Goal: Browse casually: Explore the website without a specific task or goal

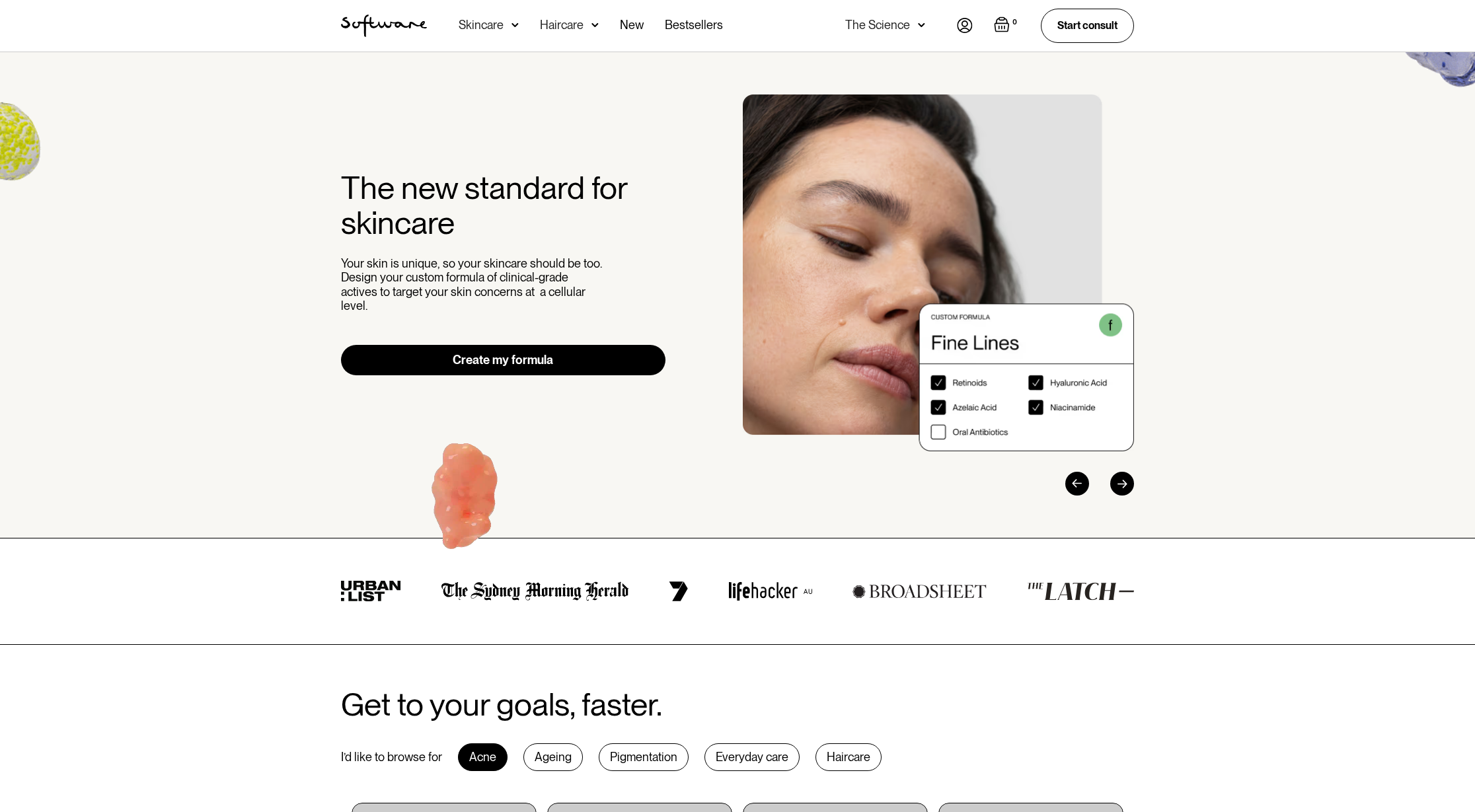
click at [759, 758] on div "Everyday care" at bounding box center [751, 757] width 95 height 28
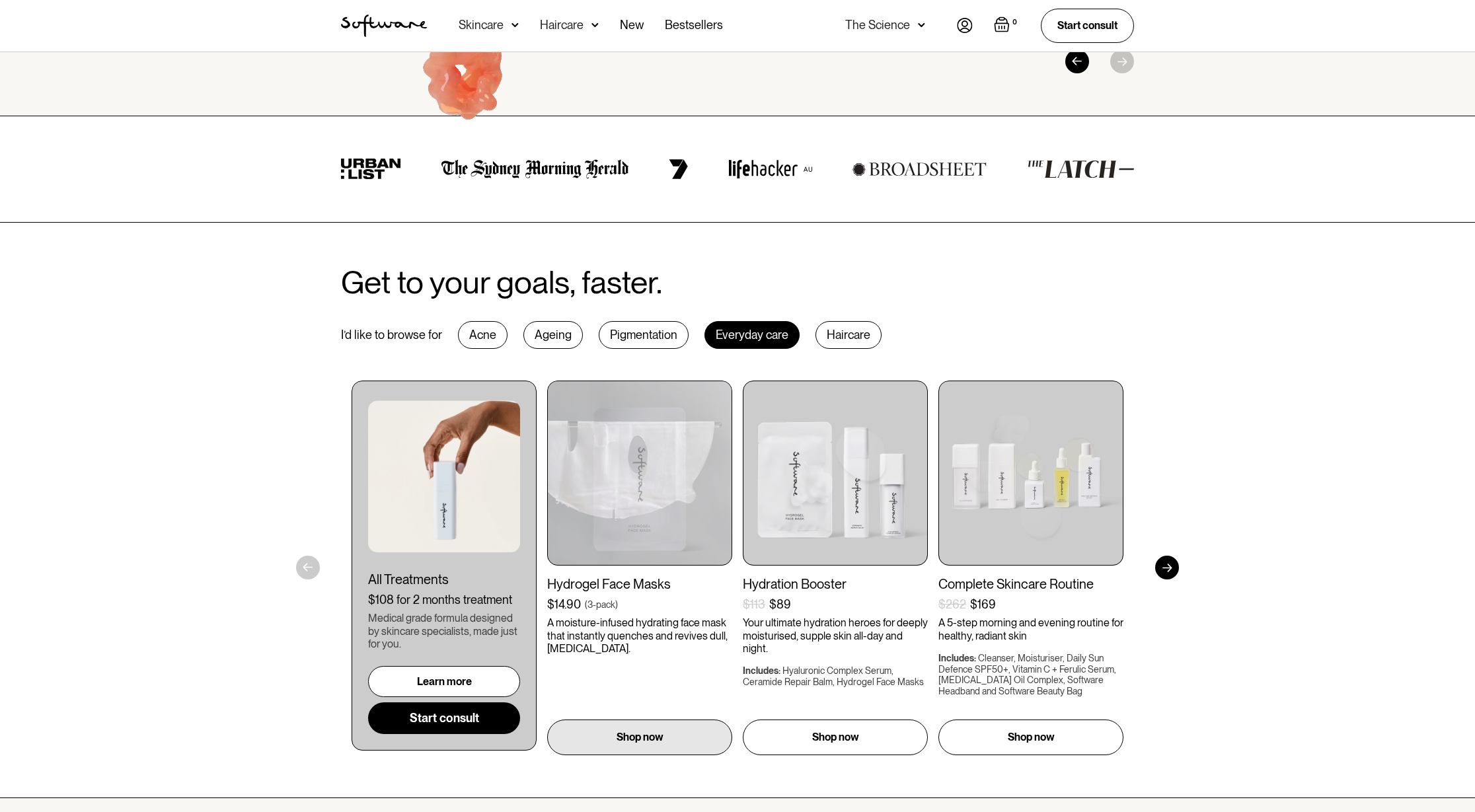
scroll to position [430, 0]
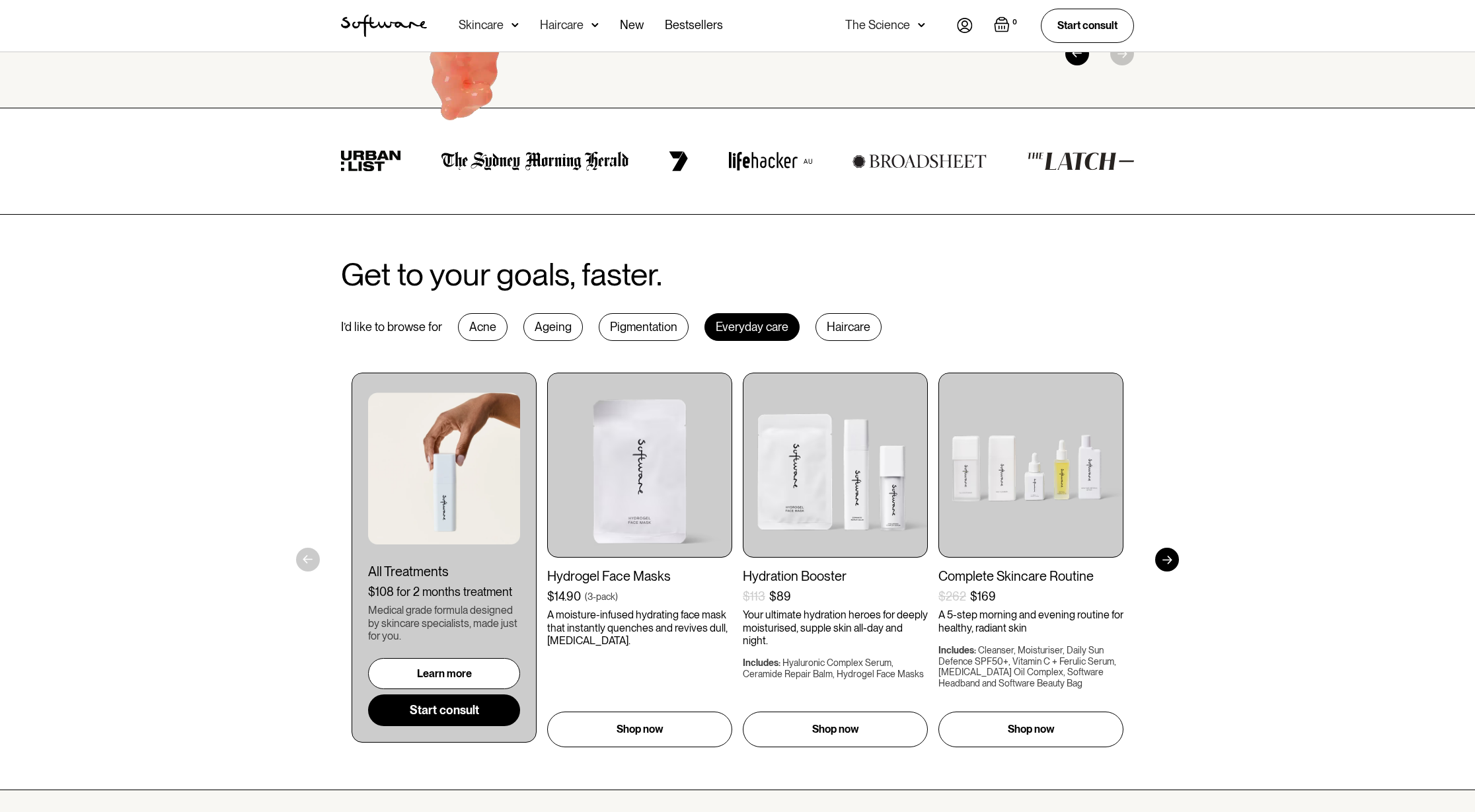
click at [636, 324] on div "Pigmentation" at bounding box center [643, 327] width 90 height 28
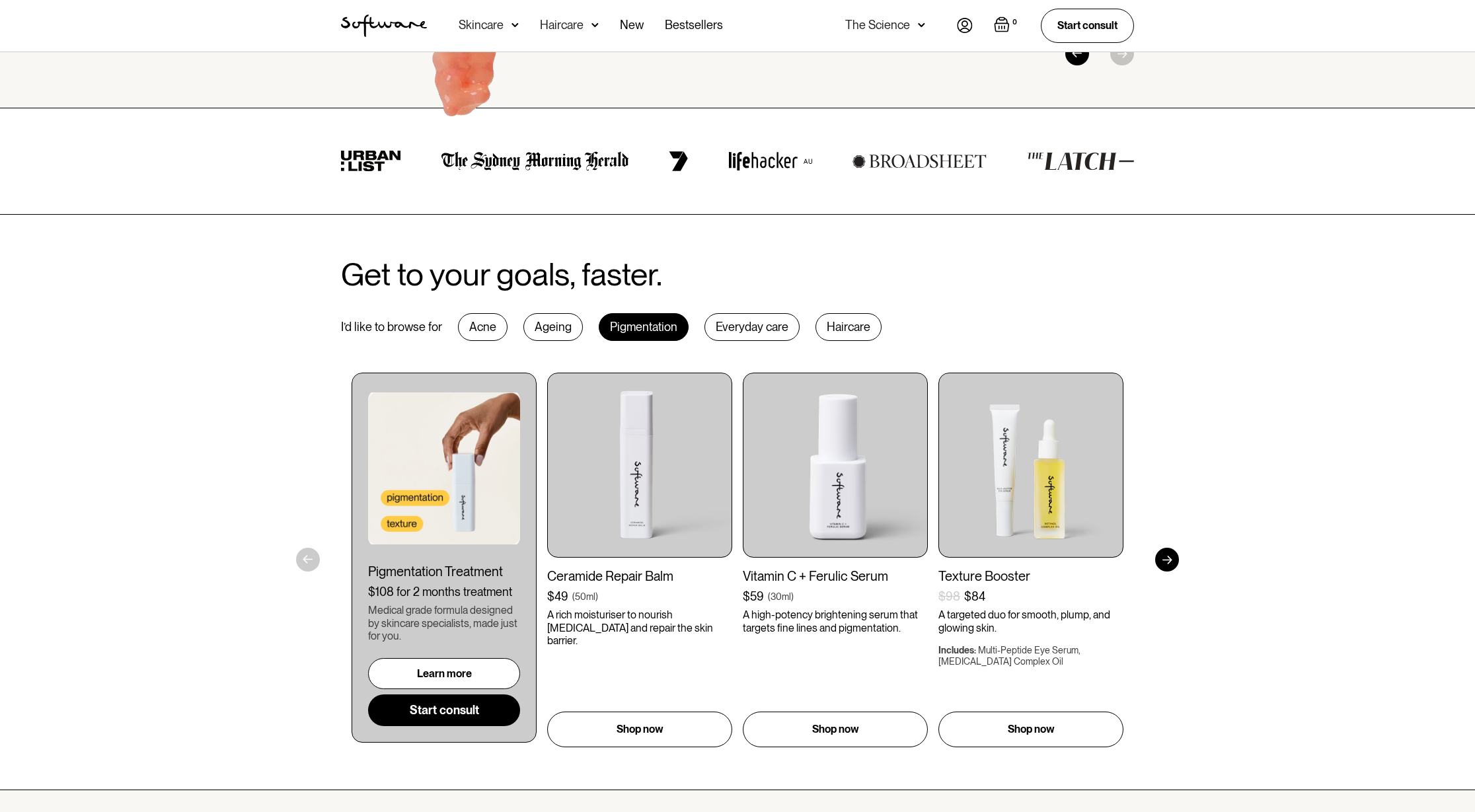
click at [553, 329] on div "Ageing" at bounding box center [552, 327] width 59 height 28
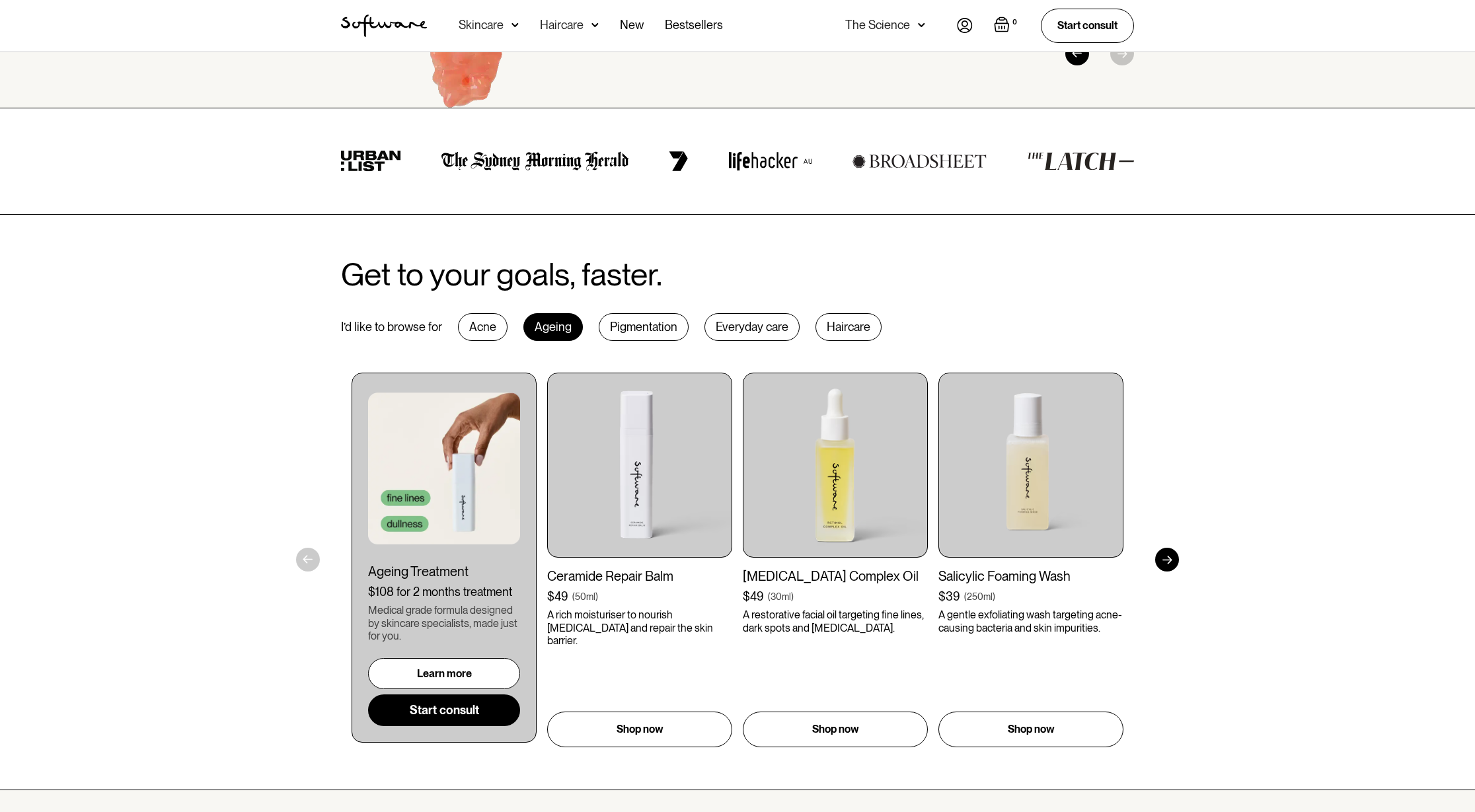
click at [480, 332] on div "Acne" at bounding box center [482, 327] width 50 height 28
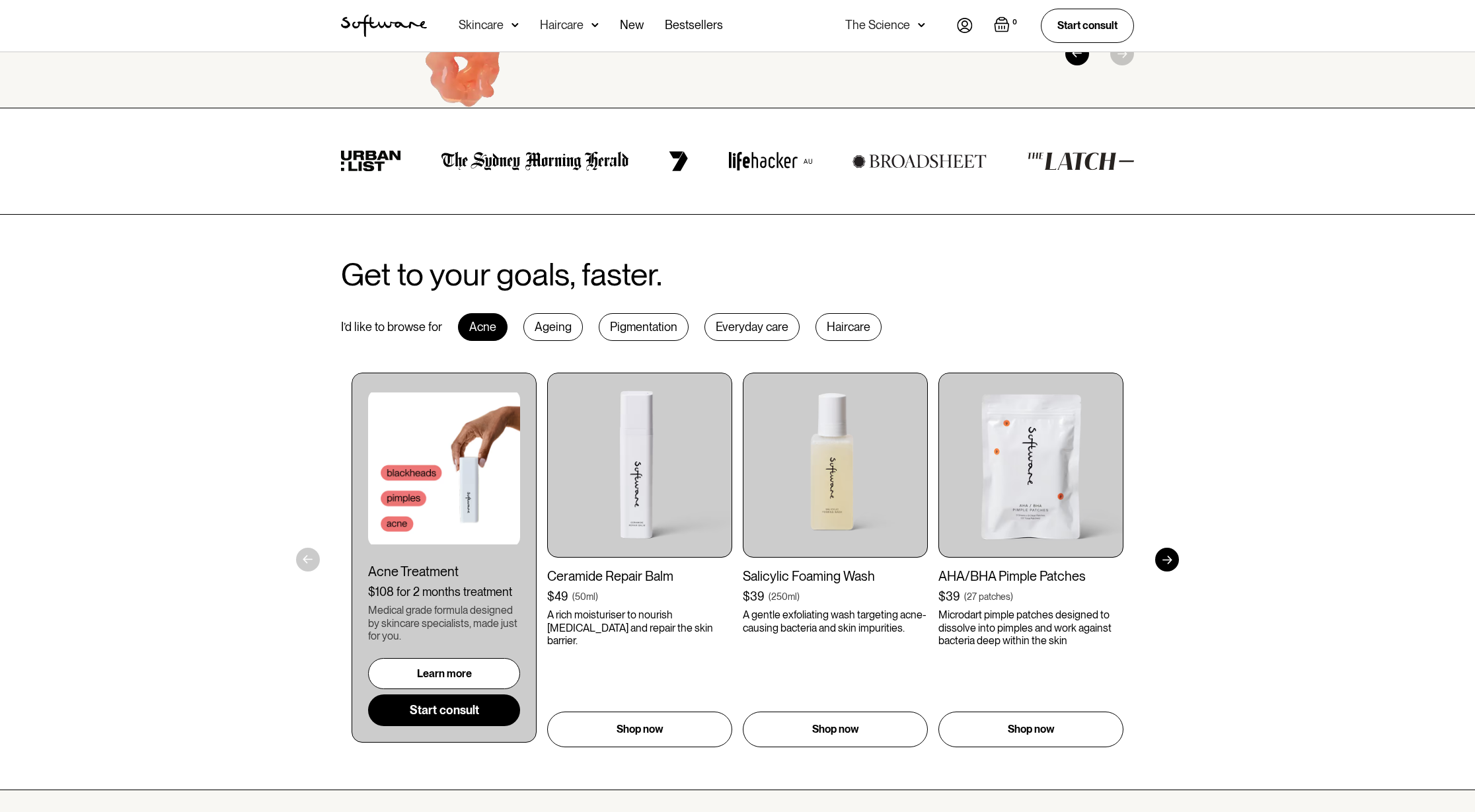
click at [844, 326] on div "Haircare" at bounding box center [848, 327] width 66 height 28
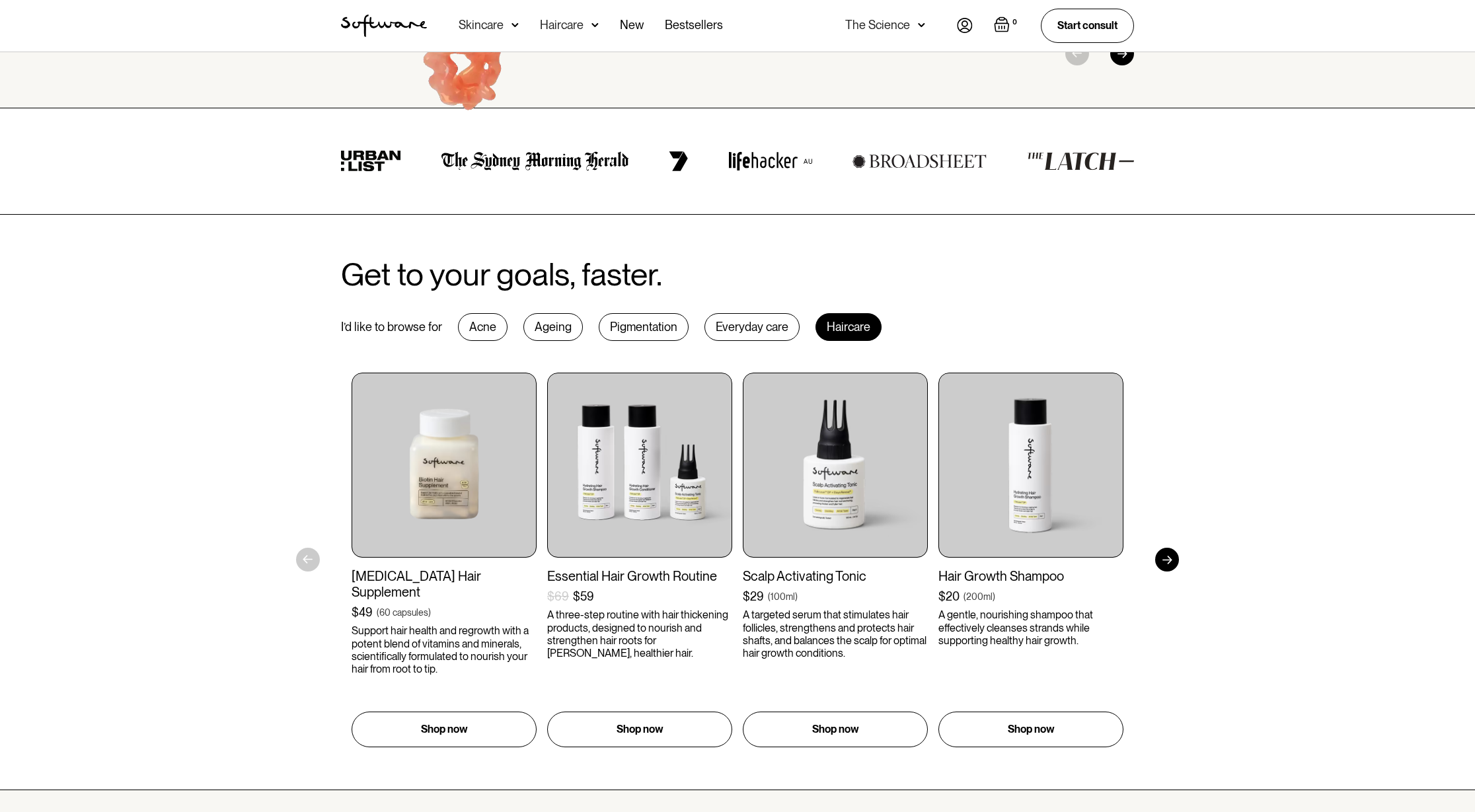
click at [738, 327] on div "Everyday care" at bounding box center [751, 327] width 95 height 28
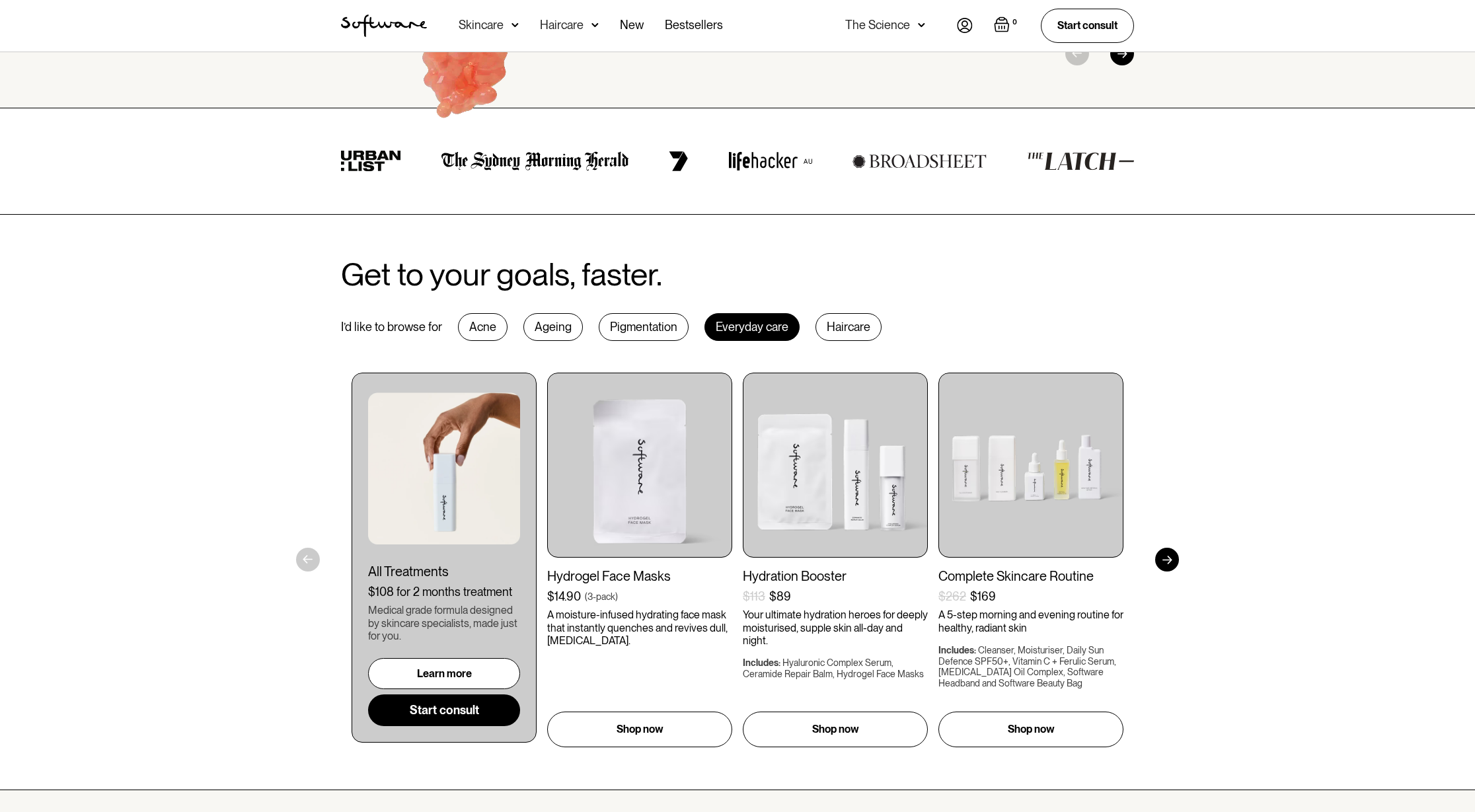
click at [639, 331] on div "Pigmentation" at bounding box center [643, 327] width 90 height 28
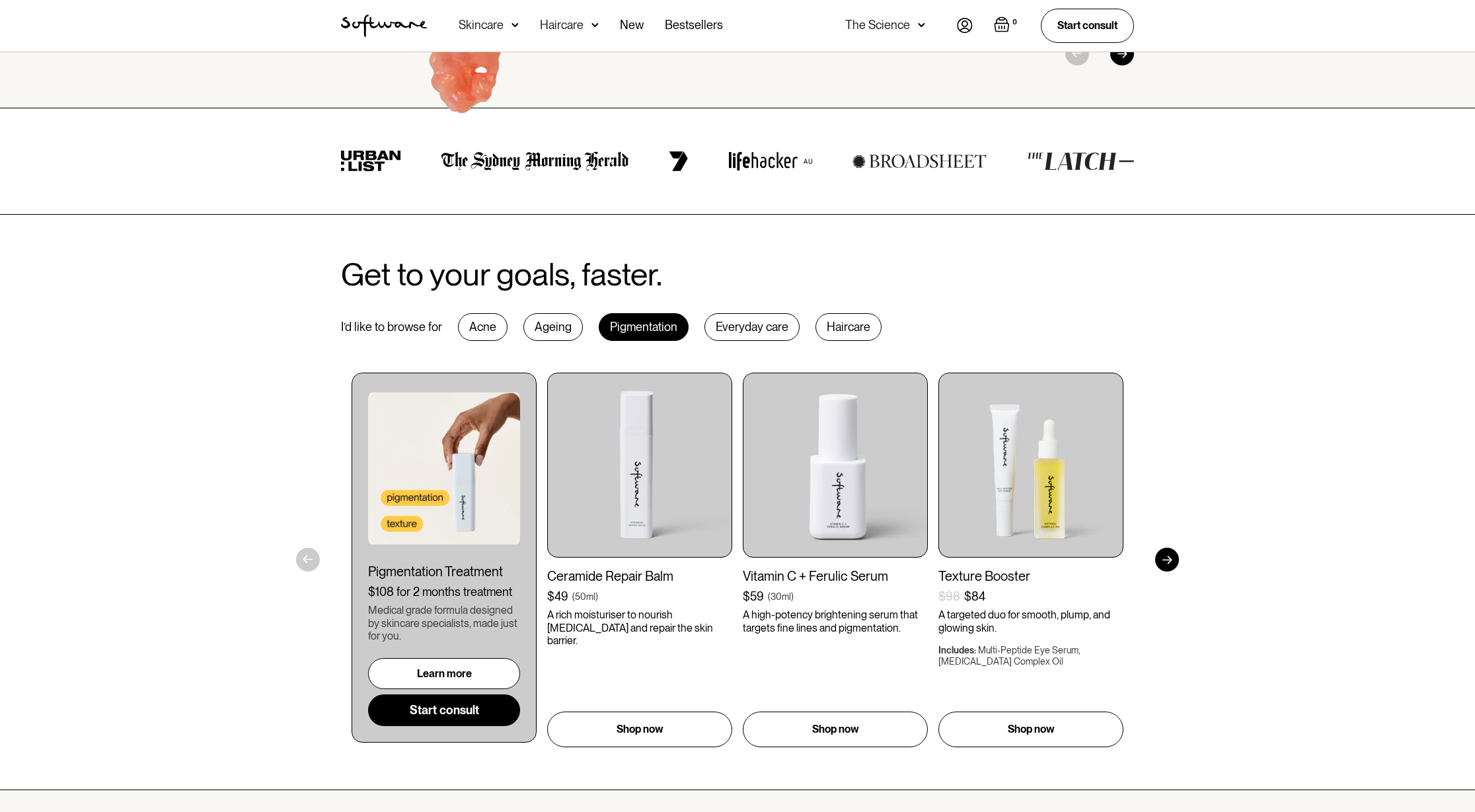
click at [476, 336] on div "Acne" at bounding box center [482, 327] width 50 height 28
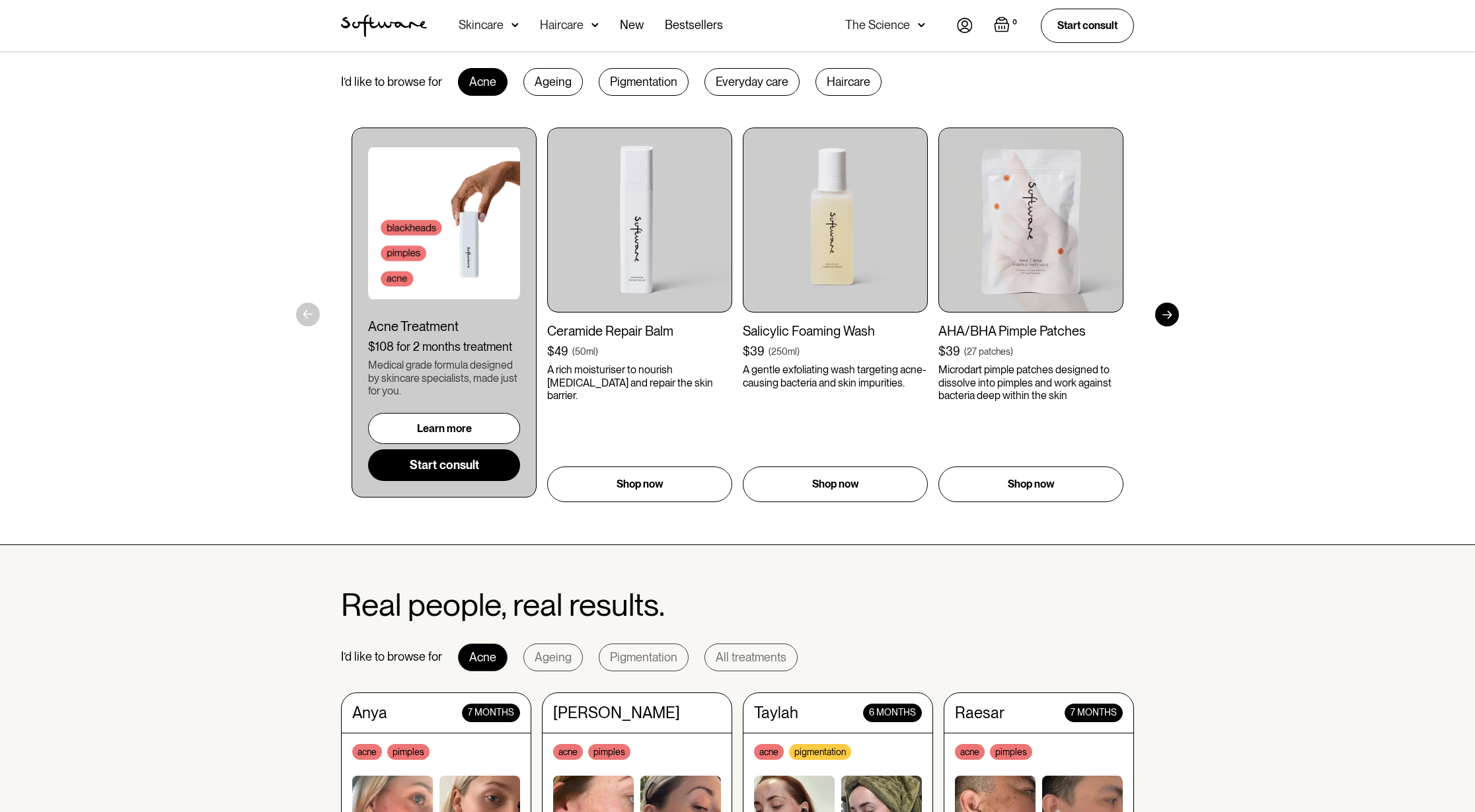
scroll to position [689, 0]
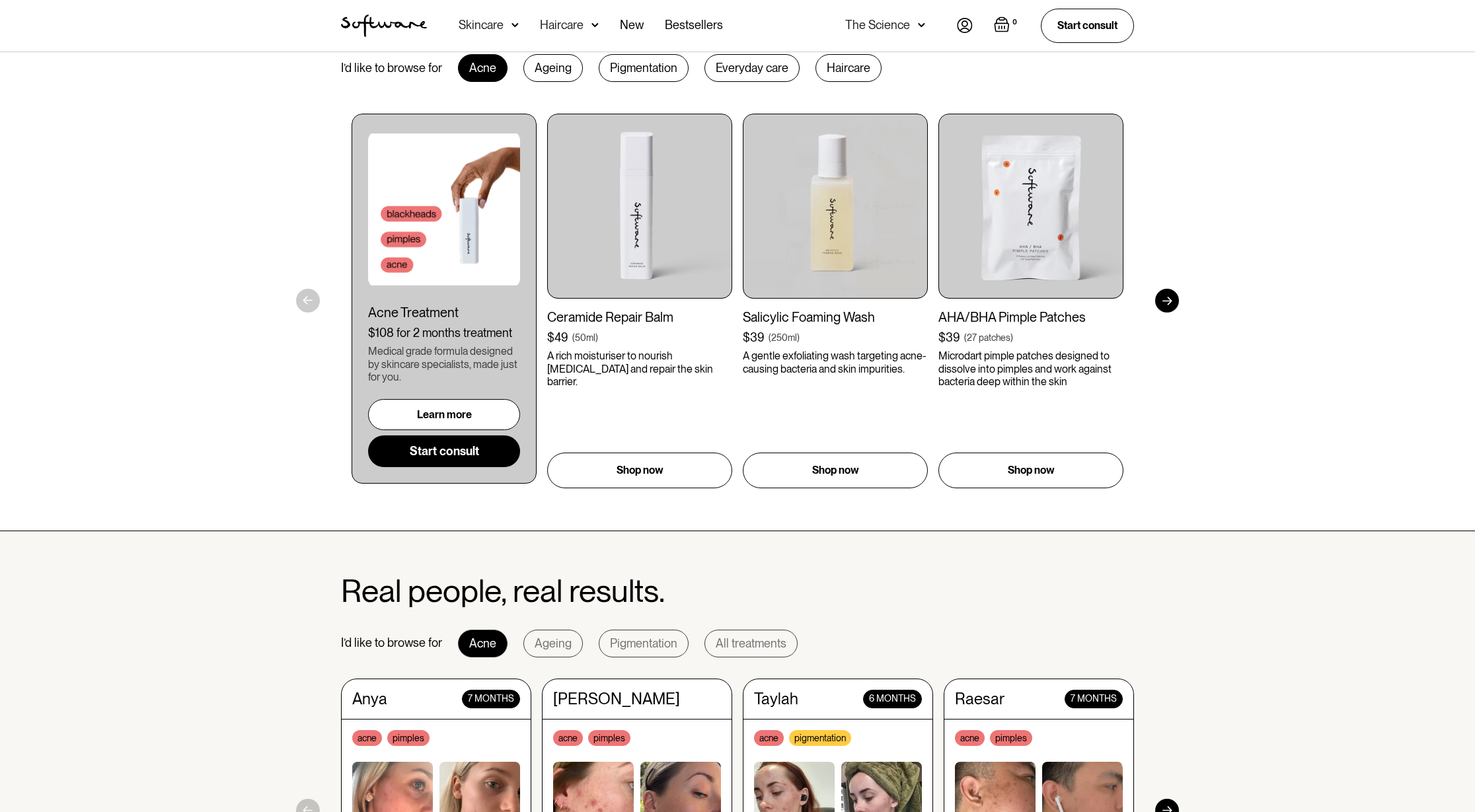
click at [772, 83] on div "Get to your goals, faster. I’d like to browse for Acne Ageing Pigmentation Ever…" at bounding box center [737, 244] width 824 height 490
click at [759, 72] on div "Everyday care" at bounding box center [751, 68] width 95 height 28
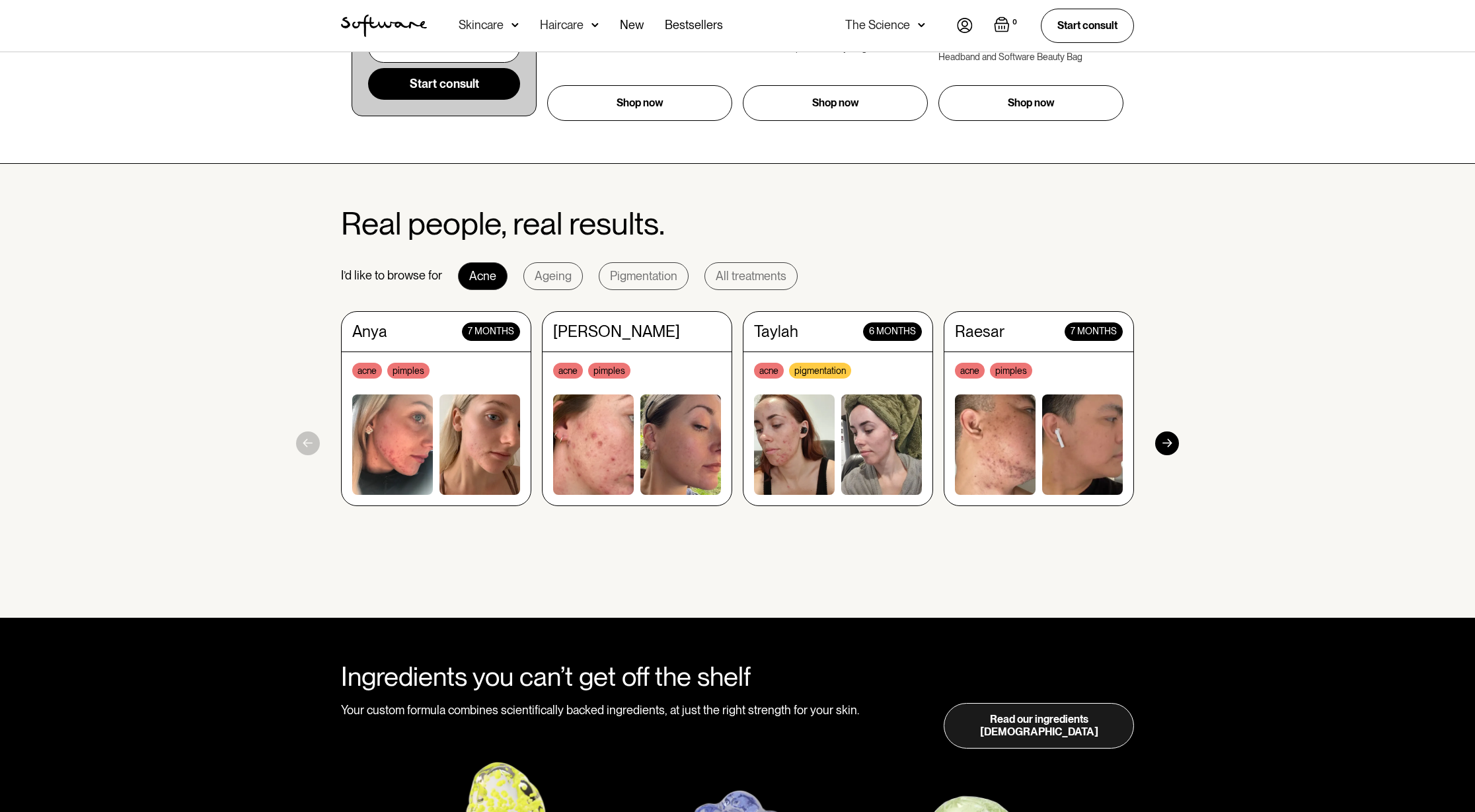
scroll to position [1081, 0]
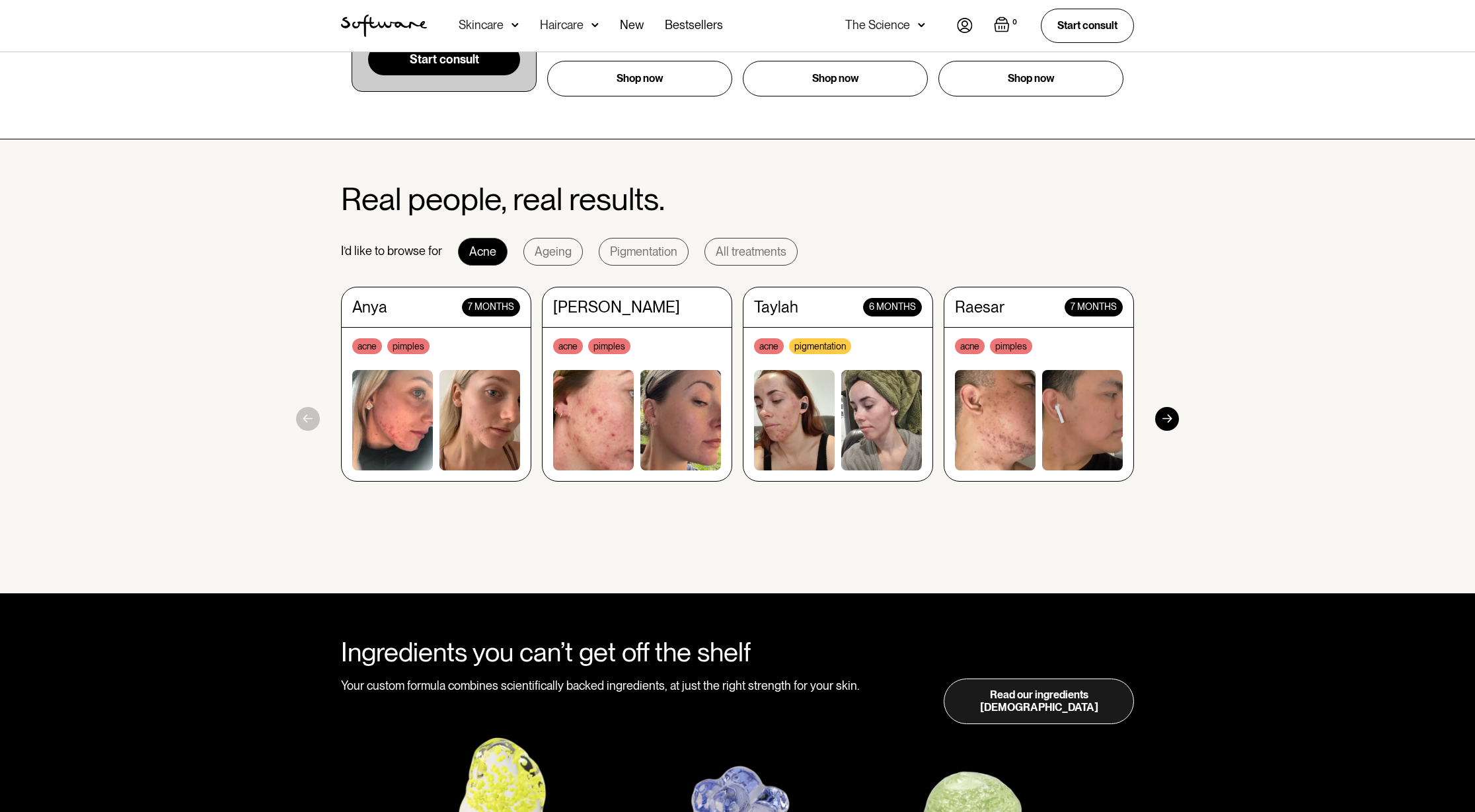
click at [1174, 417] on div at bounding box center [1166, 418] width 24 height 24
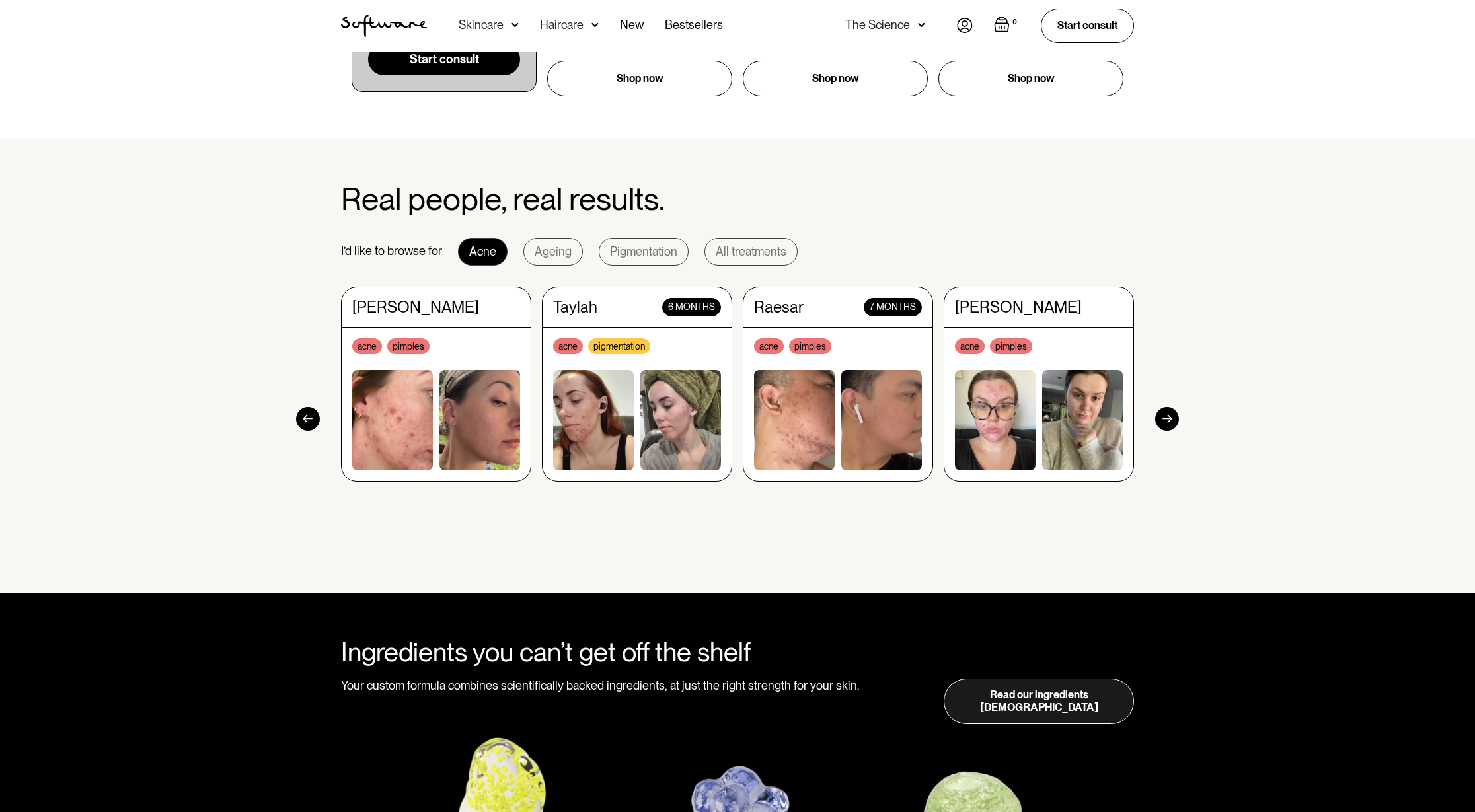
click at [1174, 417] on div at bounding box center [1166, 418] width 24 height 24
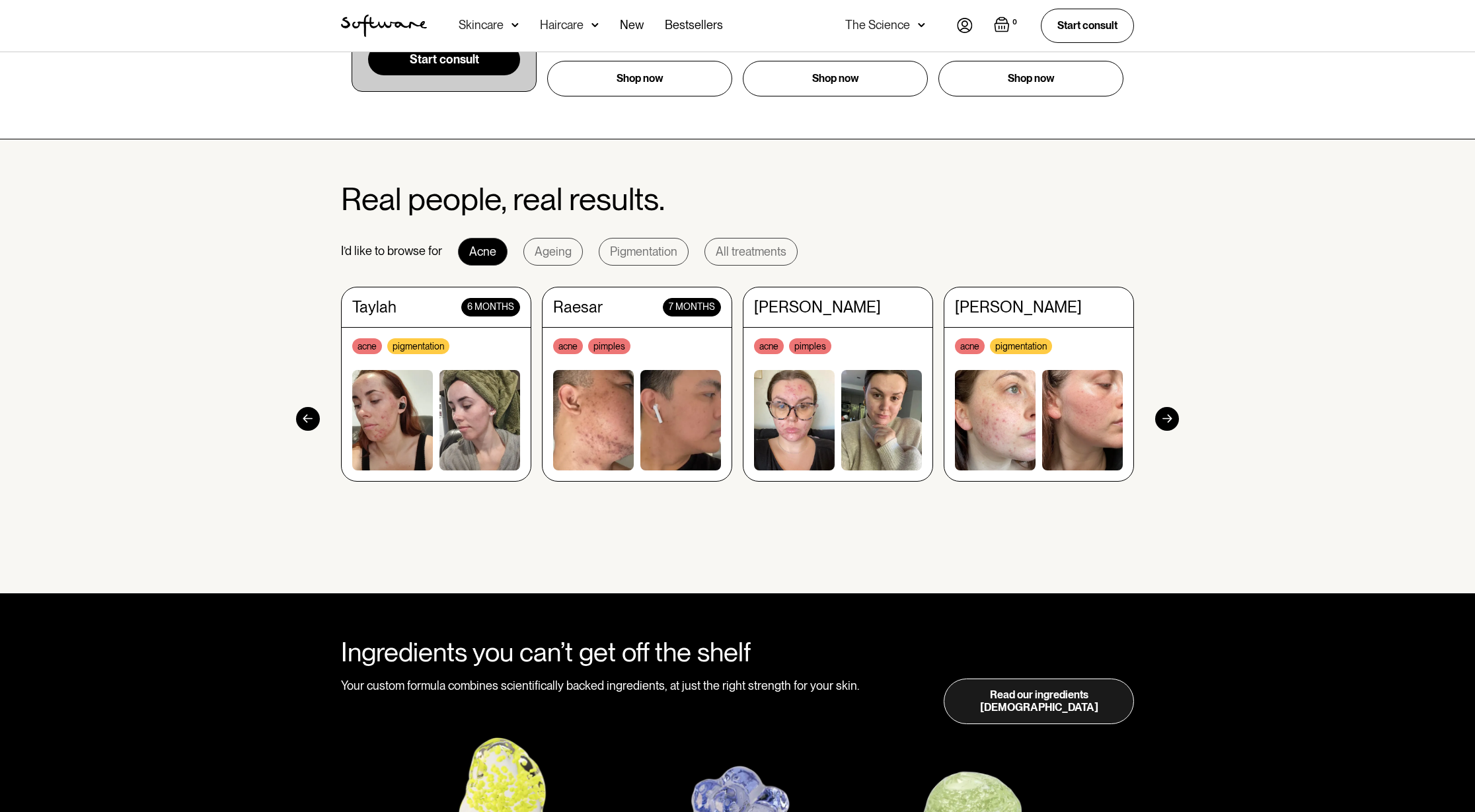
click at [1174, 417] on div at bounding box center [1166, 418] width 24 height 24
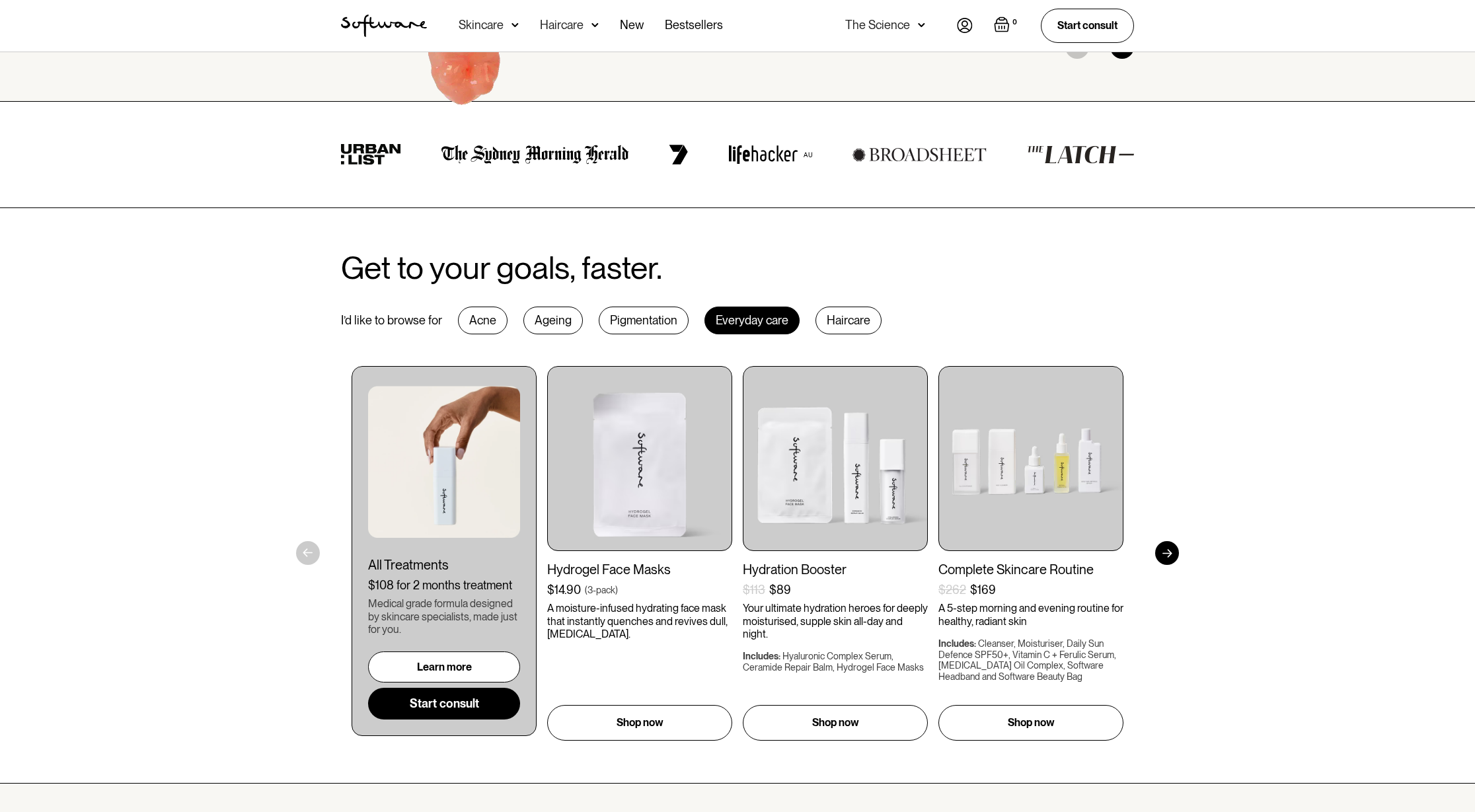
scroll to position [438, 0]
